Goal: Task Accomplishment & Management: Manage account settings

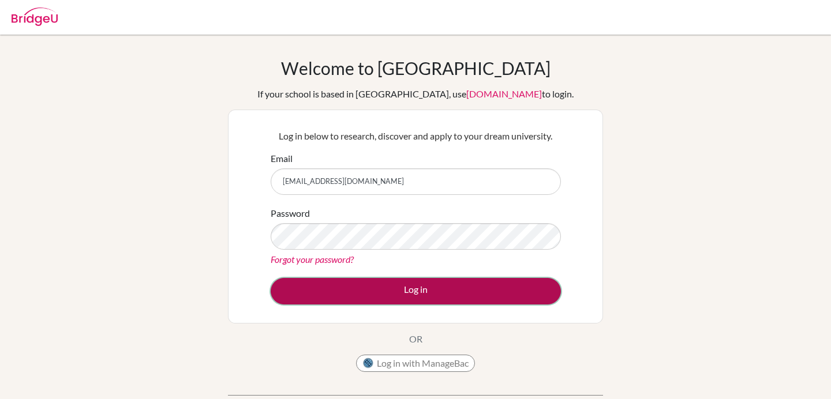
click at [451, 292] on button "Log in" at bounding box center [416, 291] width 290 height 27
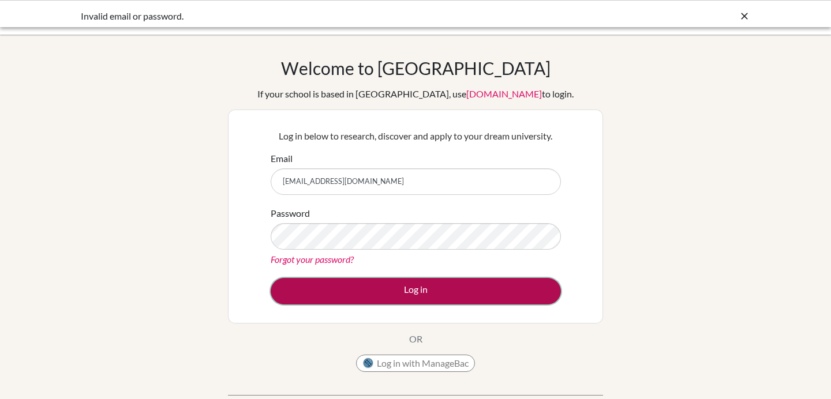
click at [437, 296] on button "Log in" at bounding box center [416, 291] width 290 height 27
click at [430, 301] on button "Log in" at bounding box center [416, 291] width 290 height 27
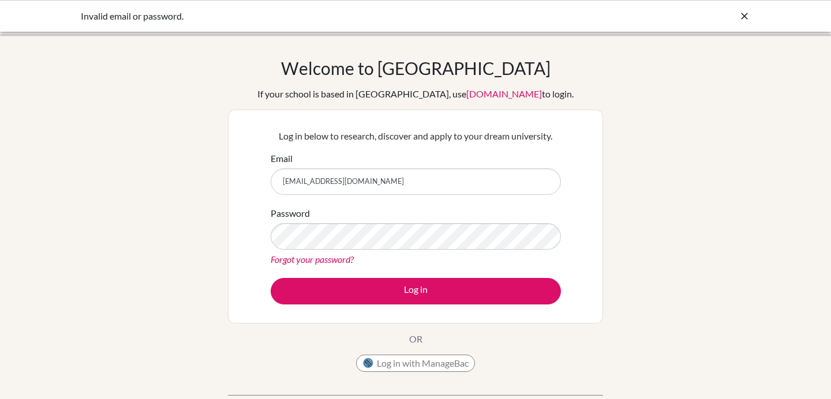
drag, startPoint x: 417, startPoint y: 191, endPoint x: 273, endPoint y: 182, distance: 144.0
click at [273, 182] on input "vicnowak@bbis.de" at bounding box center [416, 182] width 290 height 27
type input "[EMAIL_ADDRESS][DOMAIN_NAME]"
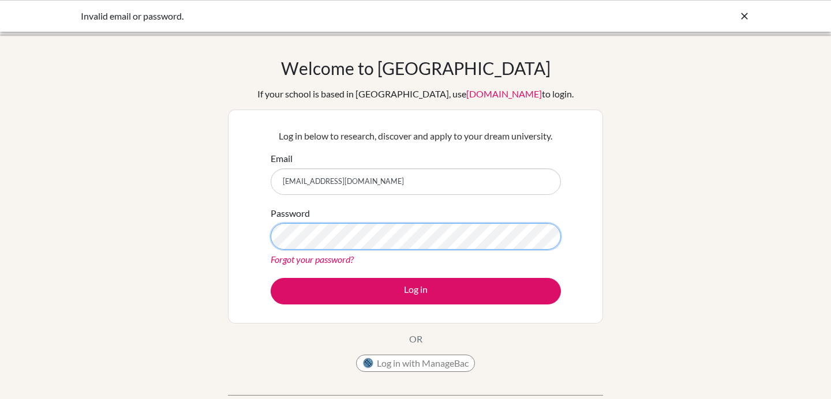
click at [271, 278] on button "Log in" at bounding box center [416, 291] width 290 height 27
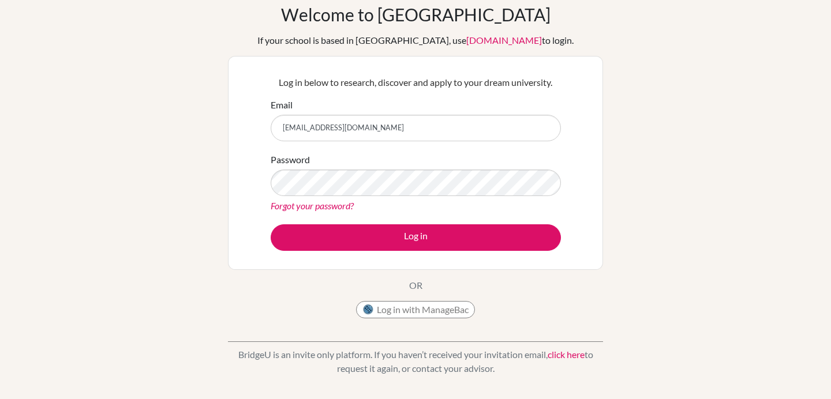
scroll to position [102, 0]
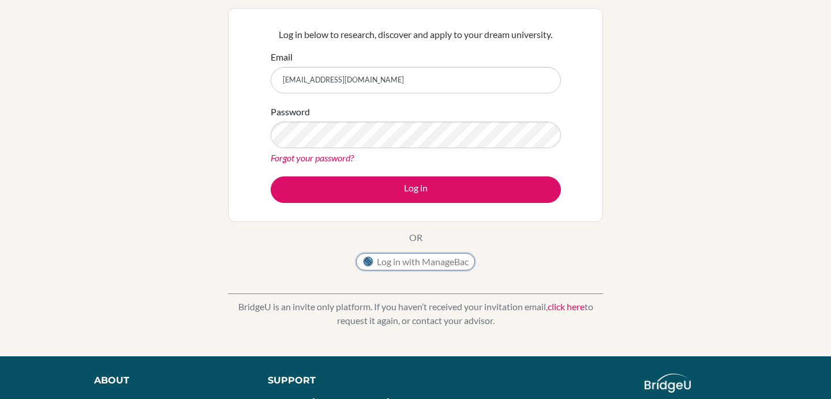
click at [403, 261] on button "Log in with ManageBac" at bounding box center [415, 261] width 119 height 17
